Goal: Transaction & Acquisition: Purchase product/service

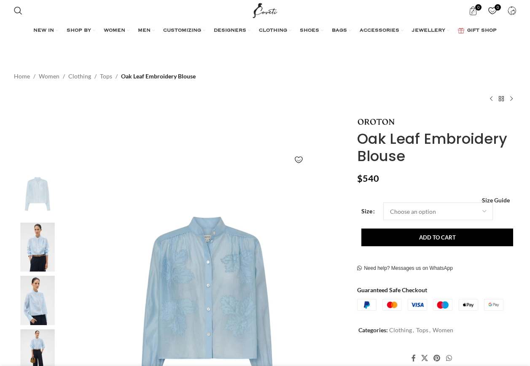
drag, startPoint x: 529, startPoint y: 68, endPoint x: 529, endPoint y: 77, distance: 8.9
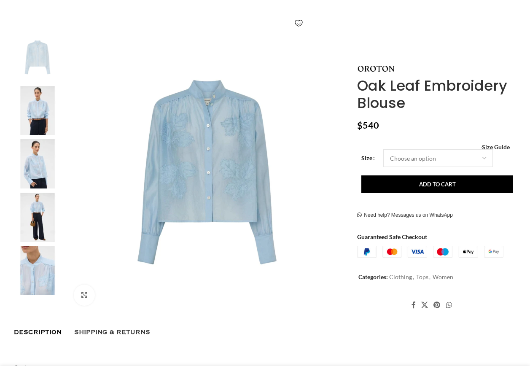
scroll to position [139, 0]
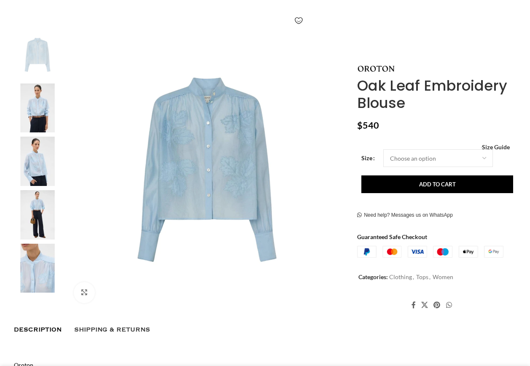
click at [41, 112] on img at bounding box center [37, 107] width 51 height 49
click at [33, 164] on img at bounding box center [37, 161] width 51 height 49
click at [42, 209] on img at bounding box center [37, 214] width 51 height 49
click at [234, 191] on img at bounding box center [206, 169] width 279 height 279
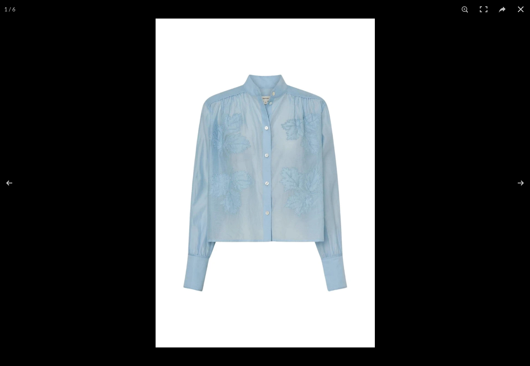
click at [299, 174] on img at bounding box center [265, 183] width 219 height 329
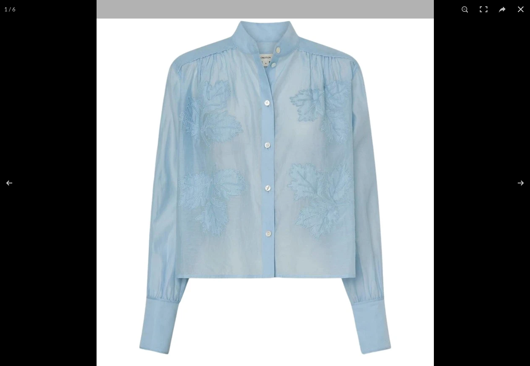
click at [299, 174] on img at bounding box center [265, 188] width 337 height 506
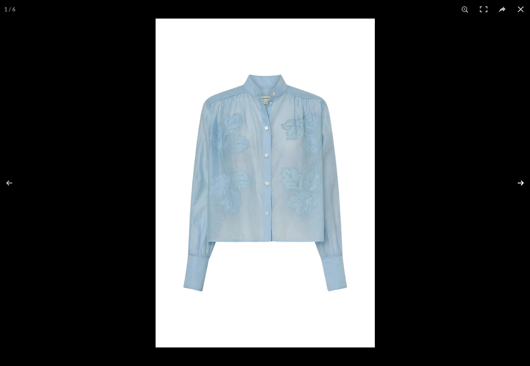
click at [518, 183] on button at bounding box center [515, 183] width 30 height 42
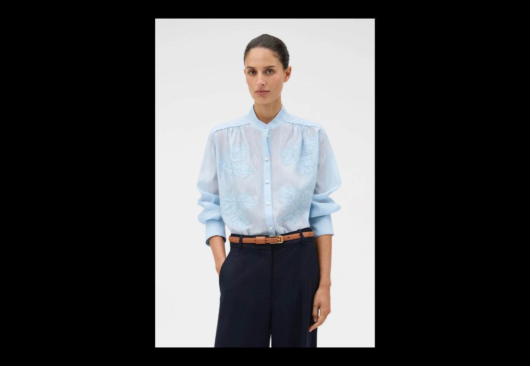
click at [518, 183] on button at bounding box center [515, 183] width 30 height 42
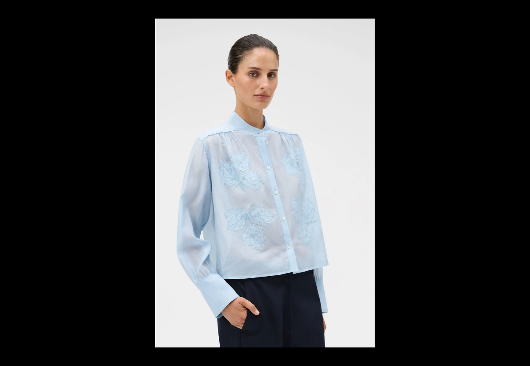
click at [518, 183] on button at bounding box center [515, 183] width 30 height 42
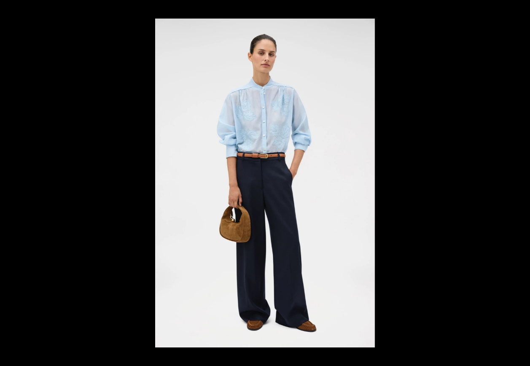
click at [518, 183] on button at bounding box center [515, 183] width 30 height 42
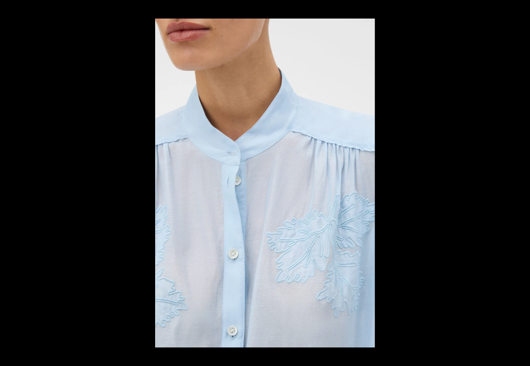
click at [518, 183] on button at bounding box center [515, 183] width 30 height 42
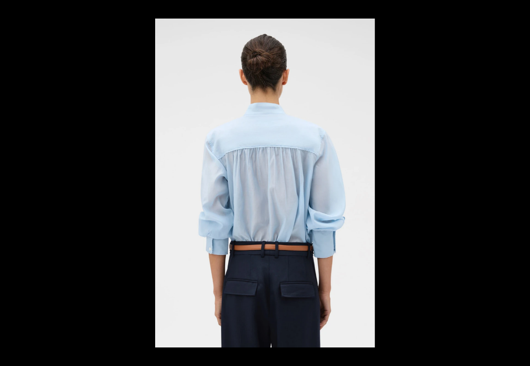
click at [518, 183] on button at bounding box center [515, 183] width 30 height 42
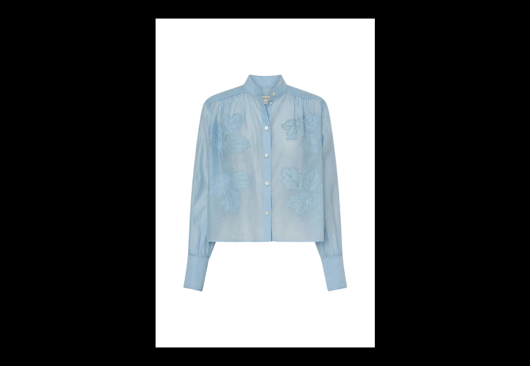
scroll to position [0, 266]
click at [518, 183] on button at bounding box center [515, 183] width 30 height 42
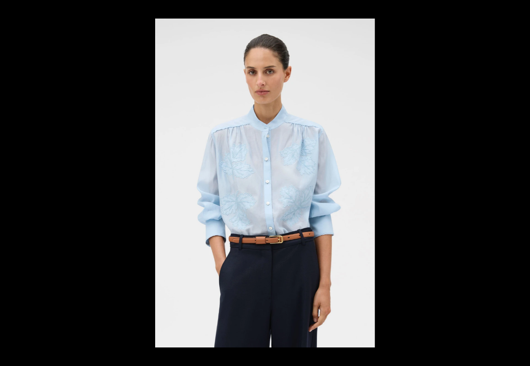
click at [518, 183] on button at bounding box center [515, 183] width 30 height 42
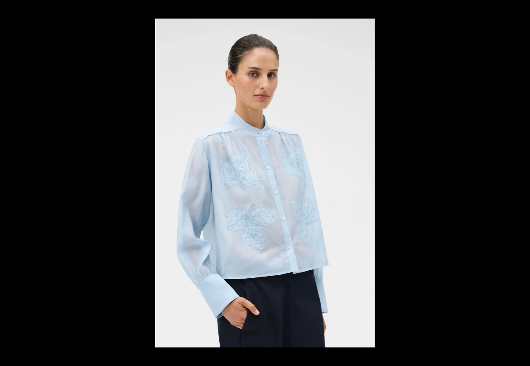
click at [518, 183] on button at bounding box center [515, 183] width 30 height 42
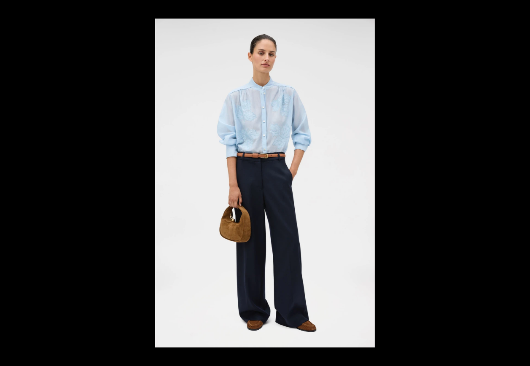
scroll to position [0, 355]
click at [518, 183] on button at bounding box center [515, 183] width 30 height 42
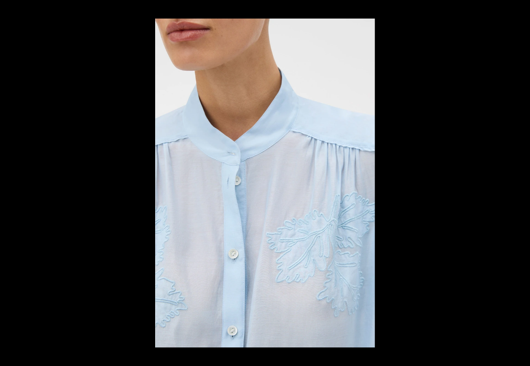
click at [518, 183] on button at bounding box center [515, 183] width 30 height 42
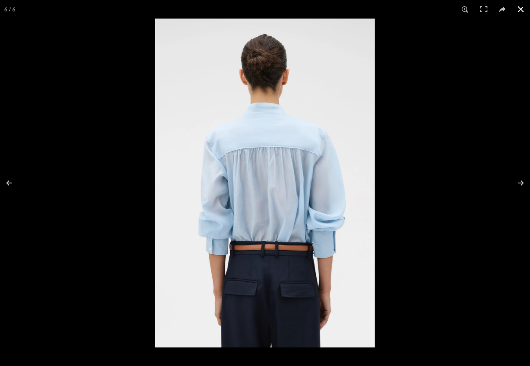
click at [520, 12] on button at bounding box center [520, 9] width 19 height 19
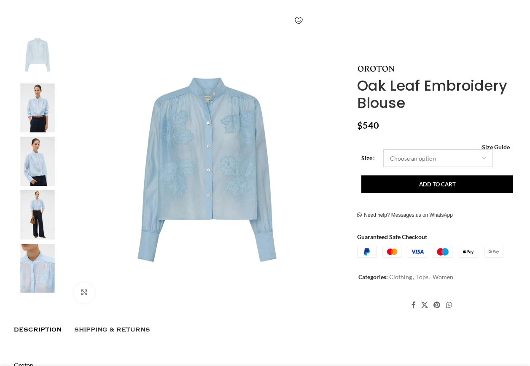
click at [407, 158] on select "Choose an option 4 UK 6 UK 8 [GEOGRAPHIC_DATA] 10 [GEOGRAPHIC_DATA] 12 [GEOGRAP…" at bounding box center [438, 158] width 110 height 18
click at [200, 179] on img at bounding box center [206, 169] width 279 height 279
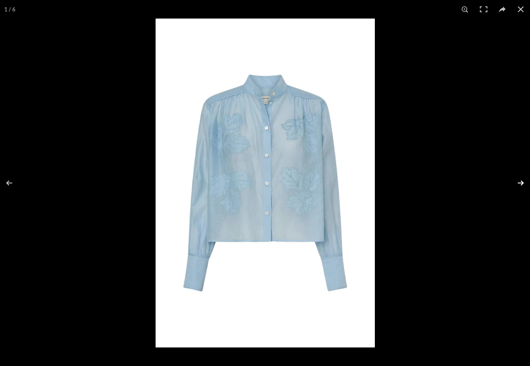
click at [519, 182] on button at bounding box center [515, 183] width 30 height 42
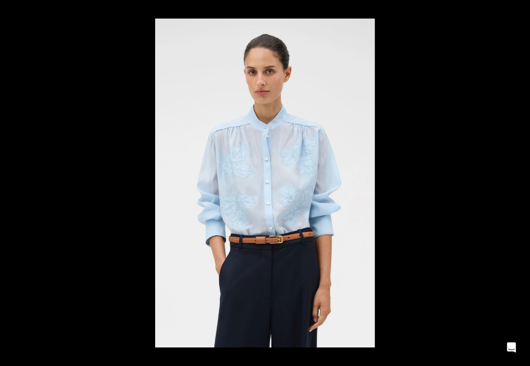
scroll to position [0, 710]
click at [6, 182] on button at bounding box center [15, 183] width 30 height 42
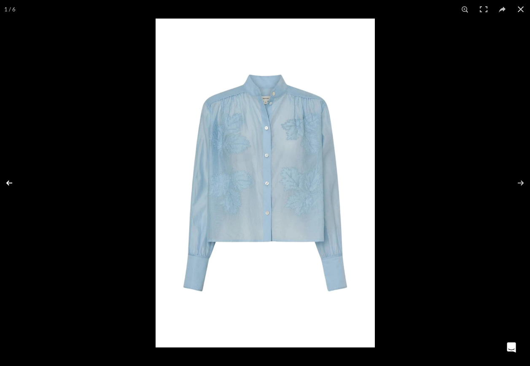
click at [6, 182] on button at bounding box center [15, 183] width 30 height 42
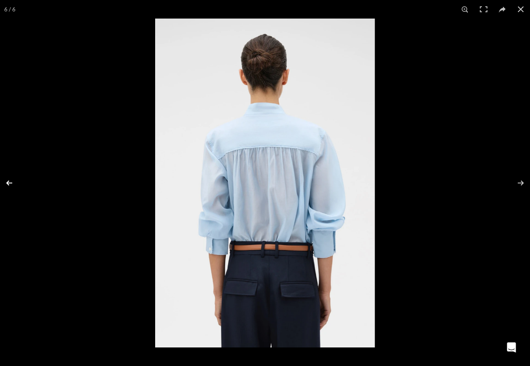
click at [6, 182] on button at bounding box center [15, 183] width 30 height 42
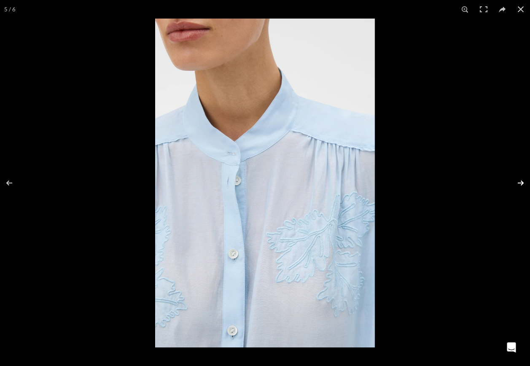
scroll to position [0, 799]
click at [328, 245] on img at bounding box center [265, 183] width 220 height 329
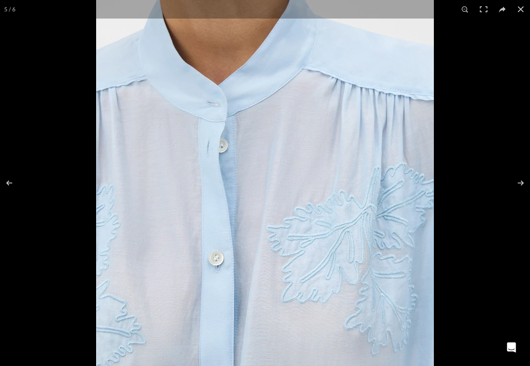
click at [323, 233] on img at bounding box center [265, 149] width 338 height 506
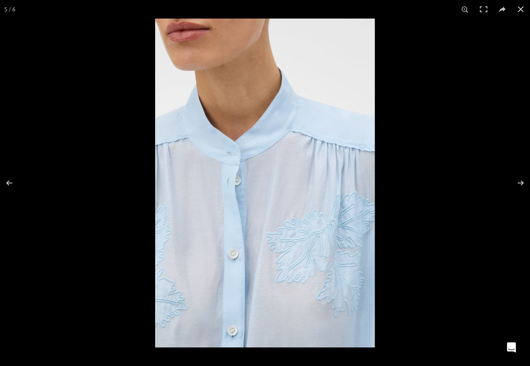
click at [323, 233] on img at bounding box center [265, 183] width 220 height 329
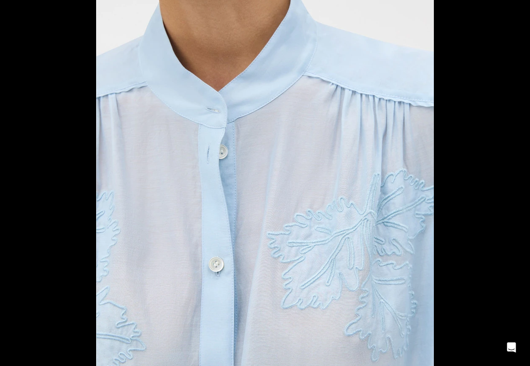
scroll to position [0, 887]
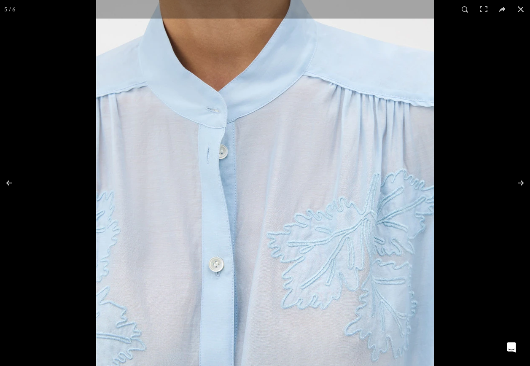
click at [252, 106] on img at bounding box center [265, 156] width 338 height 506
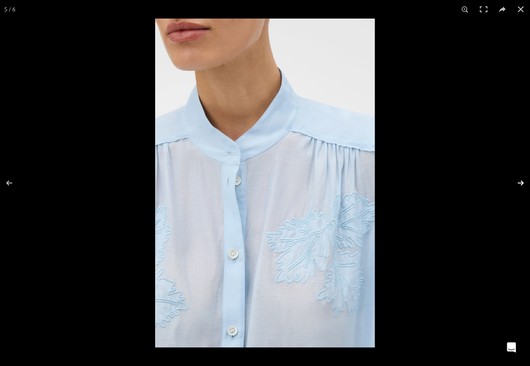
click at [523, 183] on button at bounding box center [515, 183] width 30 height 42
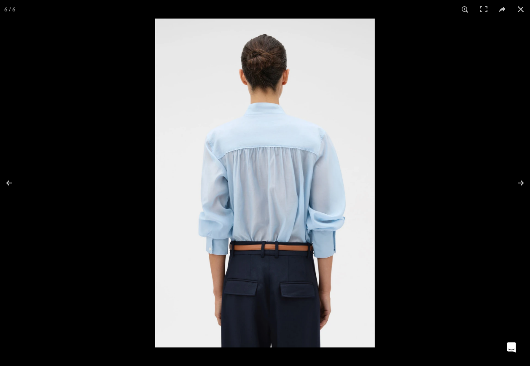
click at [286, 177] on img at bounding box center [265, 183] width 220 height 329
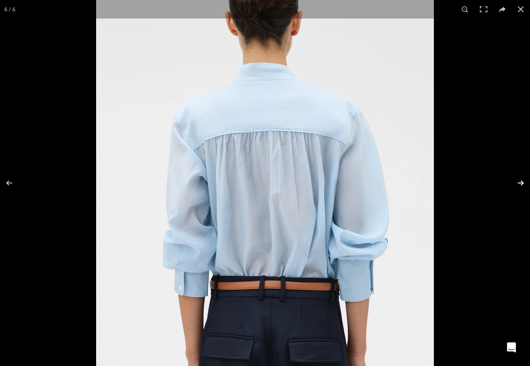
click at [518, 180] on button at bounding box center [515, 183] width 30 height 42
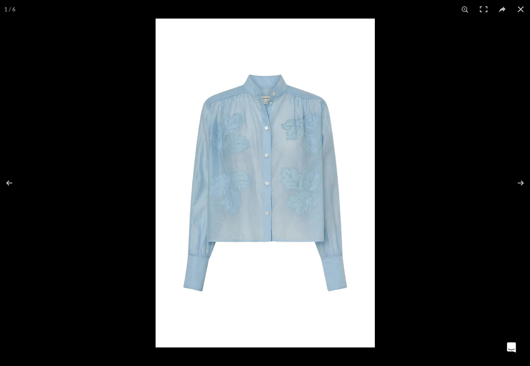
click at [295, 217] on img at bounding box center [265, 183] width 219 height 329
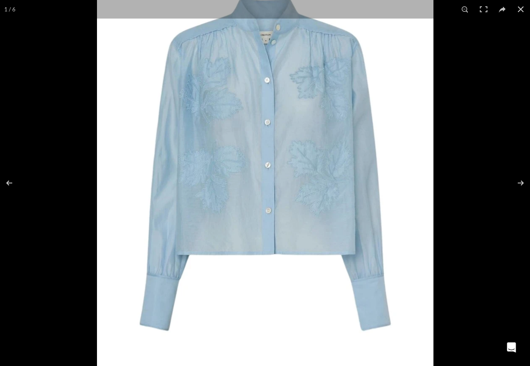
click at [295, 217] on img at bounding box center [265, 164] width 336 height 504
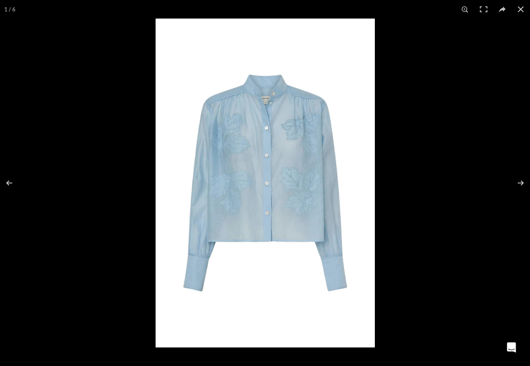
click at [295, 217] on img at bounding box center [265, 183] width 219 height 329
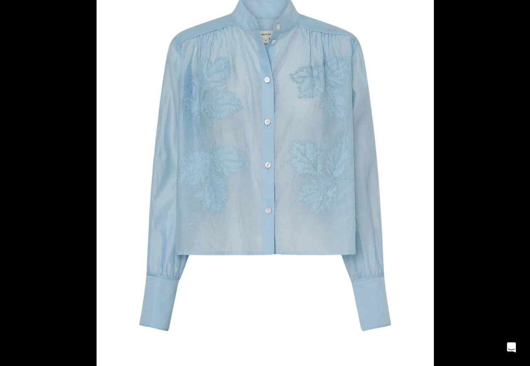
scroll to position [0, 1065]
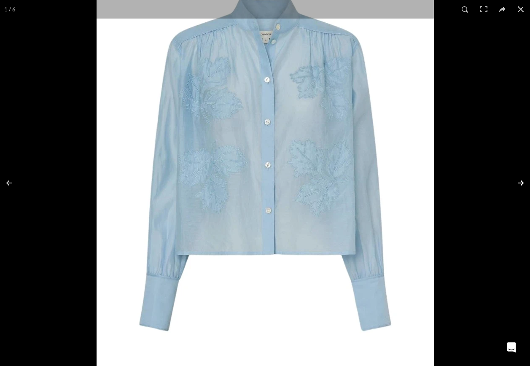
click at [523, 182] on button at bounding box center [515, 183] width 30 height 42
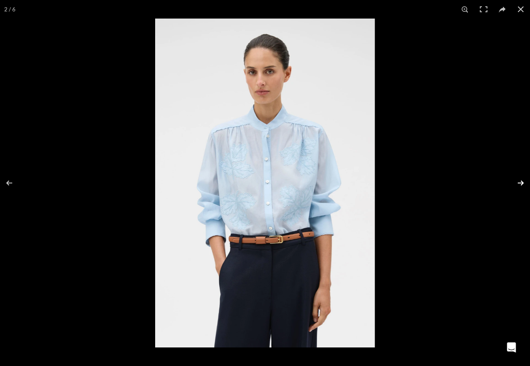
click at [520, 182] on button at bounding box center [515, 183] width 30 height 42
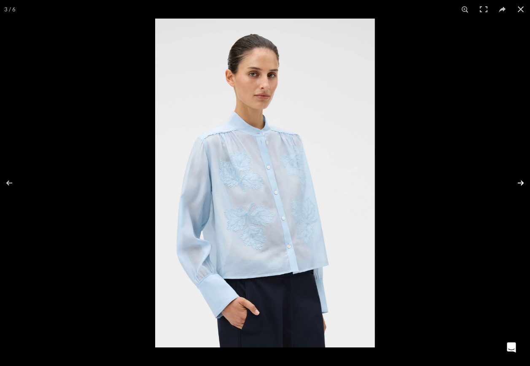
click at [520, 182] on button at bounding box center [515, 183] width 30 height 42
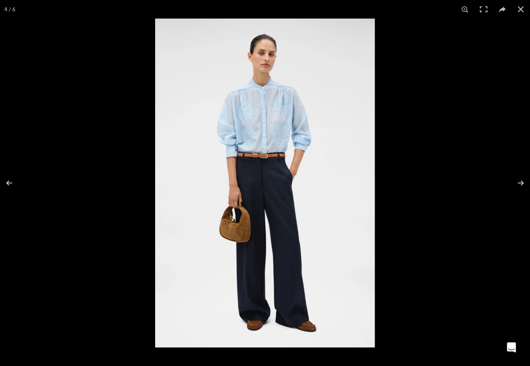
scroll to position [0, 1154]
click at [274, 191] on img at bounding box center [265, 183] width 220 height 329
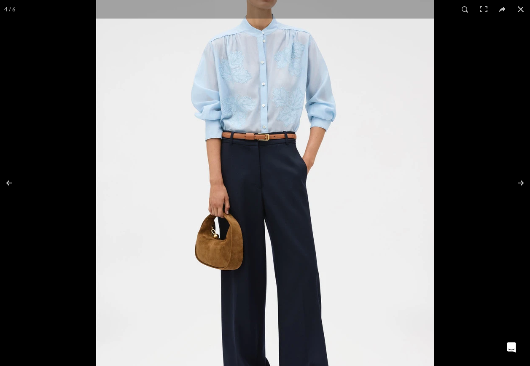
click at [274, 191] on img at bounding box center [265, 179] width 338 height 506
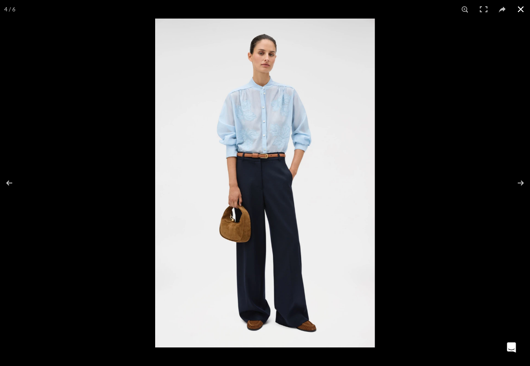
click at [522, 12] on button at bounding box center [520, 9] width 19 height 19
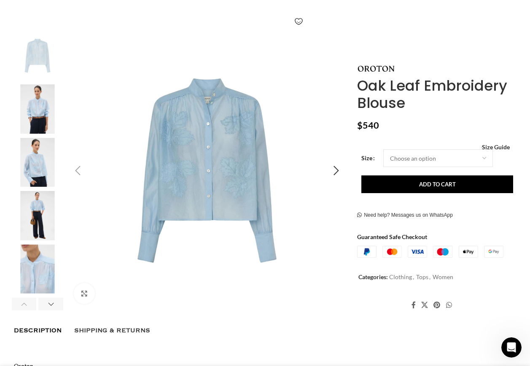
click at [78, 169] on div "Previous slide" at bounding box center [77, 170] width 21 height 21
click at [32, 266] on img "5 / 6" at bounding box center [37, 268] width 51 height 49
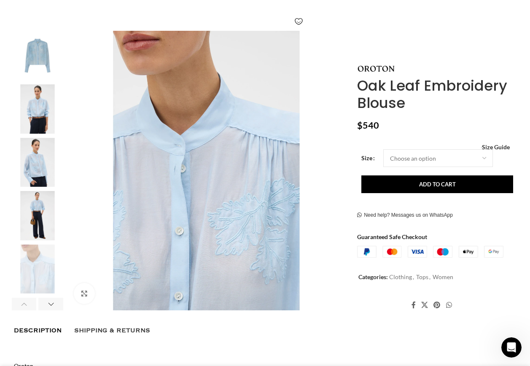
scroll to position [0, 1242]
click at [43, 166] on img "3 / 6" at bounding box center [37, 162] width 51 height 49
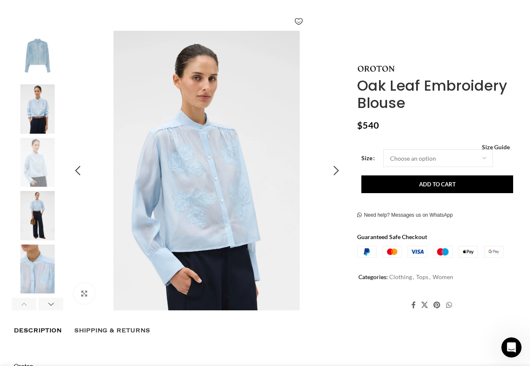
click at [226, 235] on img "3 / 6" at bounding box center [206, 170] width 279 height 279
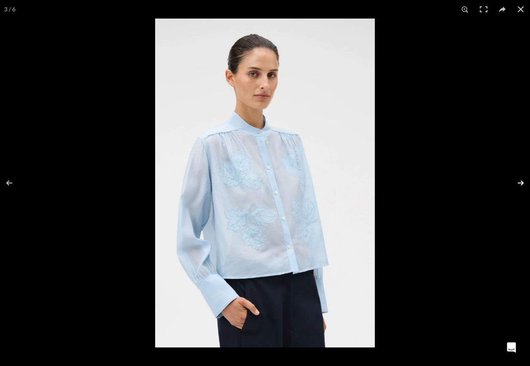
click at [521, 182] on button at bounding box center [515, 183] width 30 height 42
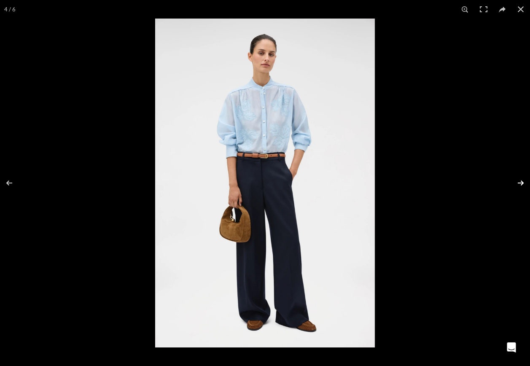
click at [520, 182] on button at bounding box center [515, 183] width 30 height 42
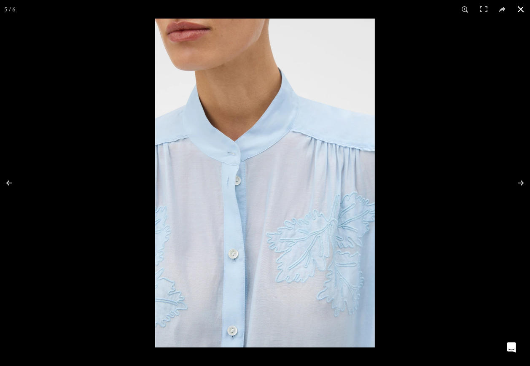
click at [521, 9] on button at bounding box center [520, 9] width 19 height 19
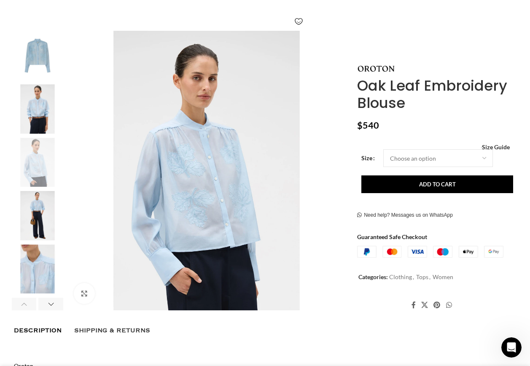
scroll to position [0, 1331]
